Goal: Ask a question

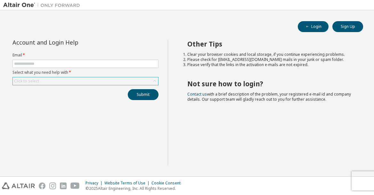
click at [97, 82] on div "Click to select" at bounding box center [86, 81] width 146 height 8
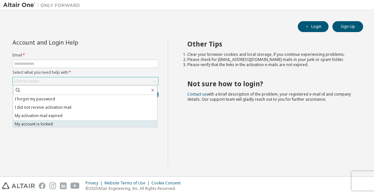
click at [62, 125] on li "My account is locked" at bounding box center [85, 124] width 144 height 8
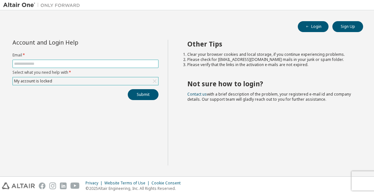
click at [77, 65] on input "text" at bounding box center [85, 63] width 143 height 5
type input "**********"
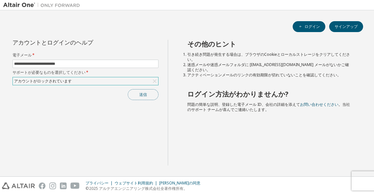
click at [147, 94] on button "送信" at bounding box center [143, 94] width 31 height 11
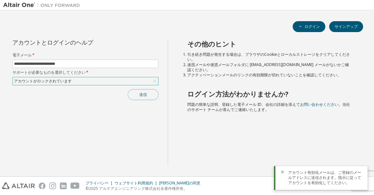
click at [142, 94] on button "送信" at bounding box center [143, 94] width 31 height 11
